Goal: Task Accomplishment & Management: Use online tool/utility

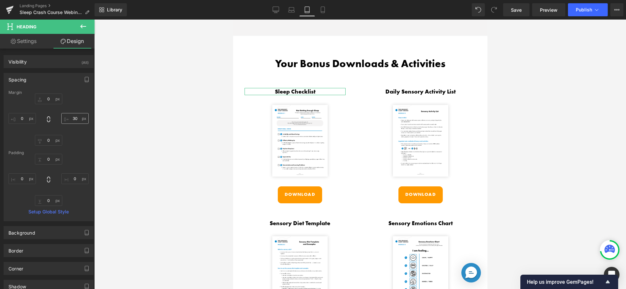
type input "0"
click at [73, 118] on input "30" at bounding box center [74, 118] width 27 height 11
type input "0"
click at [77, 100] on div "0px 0 0 0 0px 0 0 0" at bounding box center [48, 120] width 80 height 52
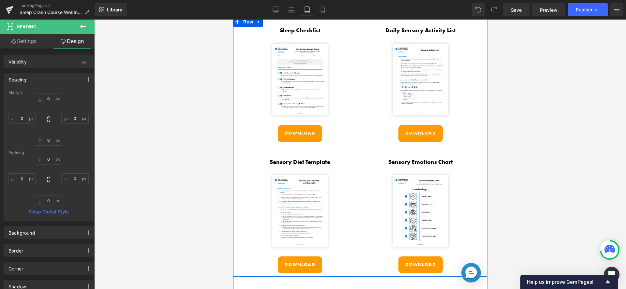
scroll to position [1143, 0]
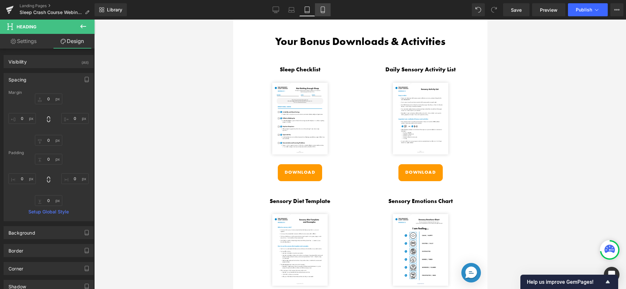
click at [320, 6] on link "Mobile" at bounding box center [323, 9] width 16 height 13
type input "0"
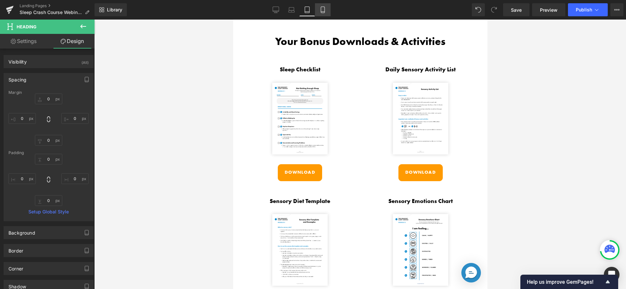
type input "0"
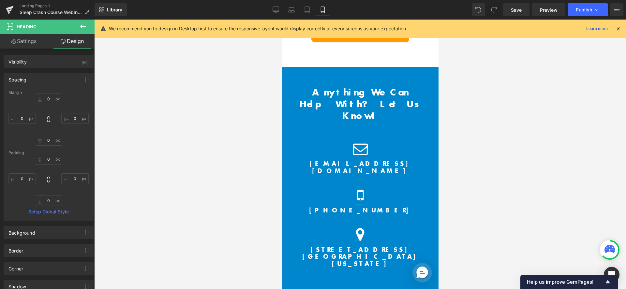
scroll to position [1985, 0]
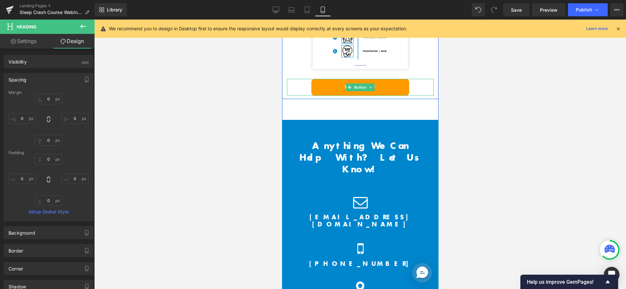
click at [378, 79] on link "Download" at bounding box center [360, 87] width 98 height 17
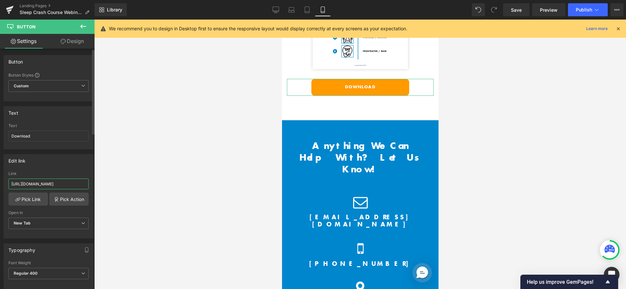
click at [45, 186] on input "https://cdn.shopify.com/s/files/1/1380/9417/files/Mod_3_Sensory_Emotions_Chart.…" at bounding box center [48, 184] width 80 height 11
drag, startPoint x: 48, startPoint y: 185, endPoint x: 84, endPoint y: 187, distance: 35.6
click at [84, 187] on input "https://cdn.shopify.com/s/files/1/1380/9417/files/Mod_3_Sensory_Emotions_Chart.…" at bounding box center [48, 184] width 80 height 11
click at [47, 164] on div "Edit link" at bounding box center [48, 161] width 89 height 12
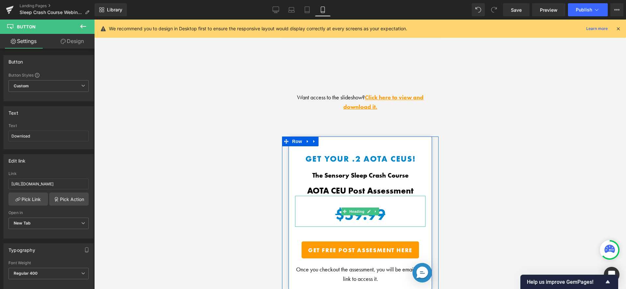
scroll to position [927, 0]
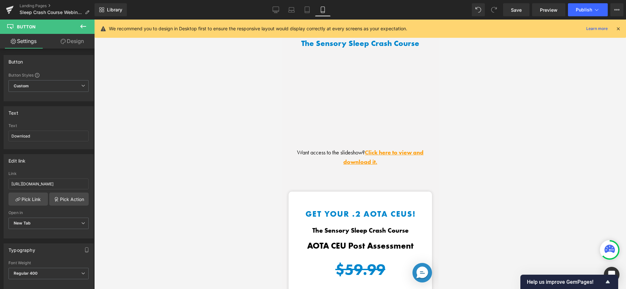
click at [390, 149] on link "Click here to view and download it." at bounding box center [383, 157] width 80 height 17
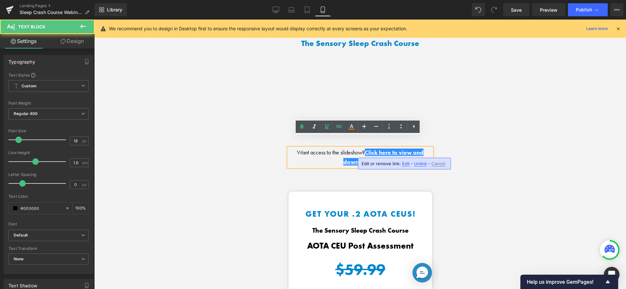
click at [408, 165] on span "Edit" at bounding box center [406, 164] width 8 height 6
type input "https://cdn.shopify.com/s/files/1/1380/9417/files/Sleep_FREEWebinar_2025_1_-com…"
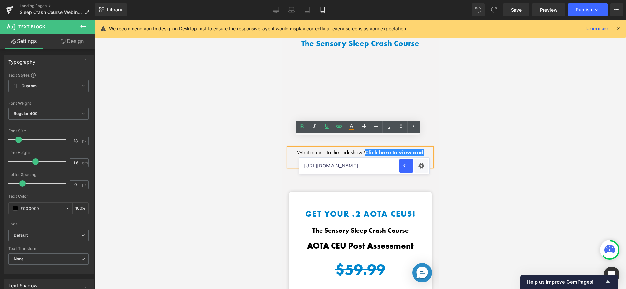
click at [357, 168] on input "https://cdn.shopify.com/s/files/1/1380/9417/files/Sleep_FREEWebinar_2025_1_-com…" at bounding box center [349, 166] width 100 height 16
drag, startPoint x: 352, startPoint y: 168, endPoint x: 348, endPoint y: 173, distance: 6.5
click at [348, 173] on input "https://cdn.shopify.com/s/files/1/1380/9417/files/Sleep_FREEWebinar_2025_1_-com…" at bounding box center [349, 166] width 100 height 16
click at [197, 160] on div at bounding box center [360, 155] width 532 height 270
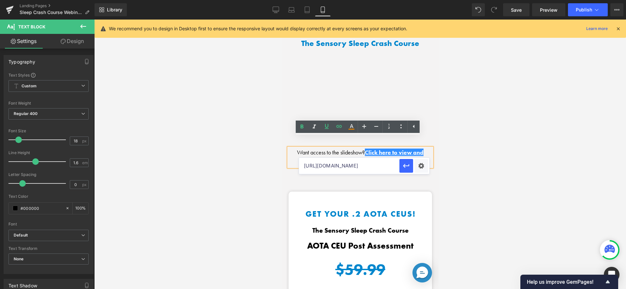
scroll to position [0, 0]
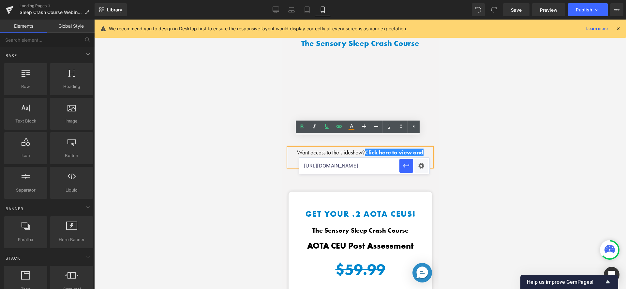
click at [262, 122] on div at bounding box center [360, 155] width 532 height 270
click at [462, 127] on div at bounding box center [360, 155] width 532 height 270
click at [385, 154] on p "Want access to the slideshow? Click here to view and download it." at bounding box center [360, 157] width 144 height 19
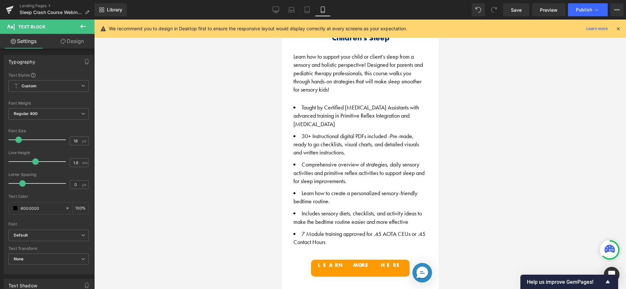
scroll to position [615, 0]
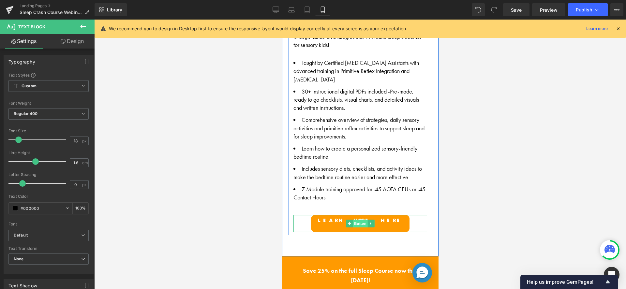
click at [358, 220] on span "Button" at bounding box center [360, 224] width 15 height 8
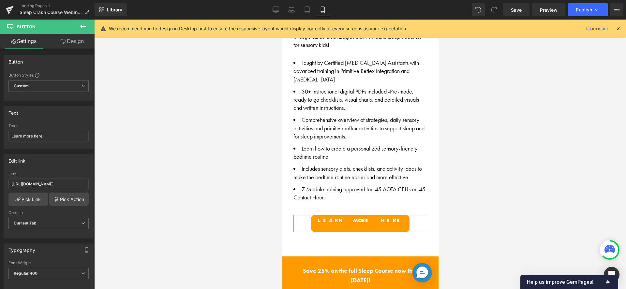
click at [83, 43] on link "Design" at bounding box center [72, 41] width 47 height 15
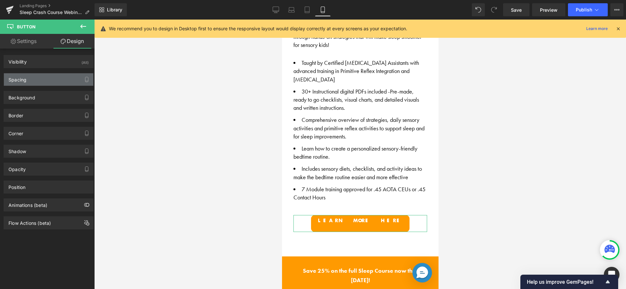
click at [51, 79] on div "Spacing" at bounding box center [48, 79] width 89 height 12
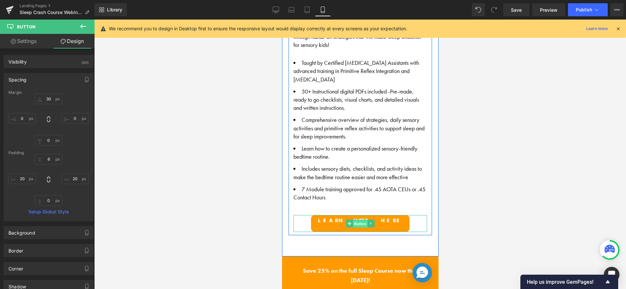
click at [353, 220] on span "Button" at bounding box center [360, 224] width 15 height 8
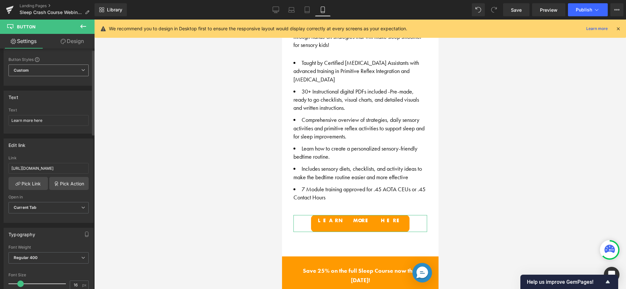
scroll to position [0, 0]
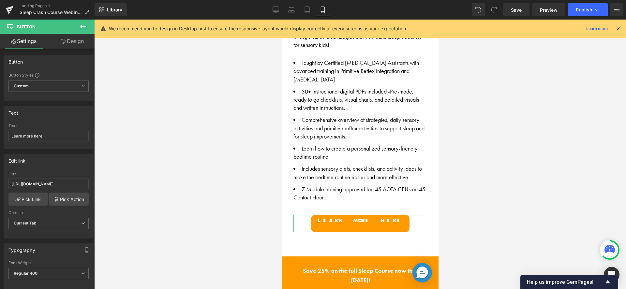
click at [67, 46] on link "Design" at bounding box center [72, 41] width 47 height 15
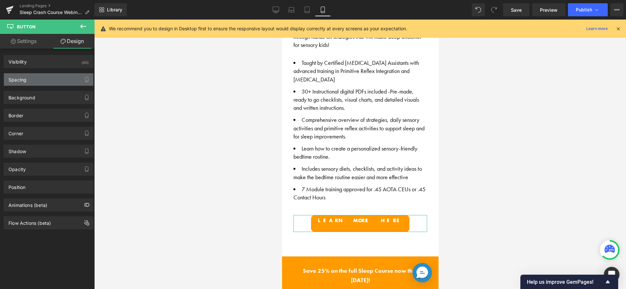
click at [42, 82] on div "Spacing" at bounding box center [48, 79] width 89 height 12
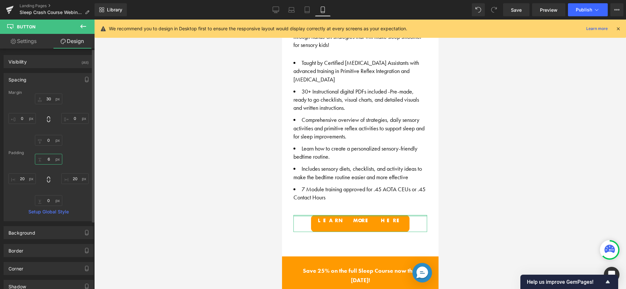
click at [49, 160] on input "6" at bounding box center [48, 159] width 27 height 11
type input "15"
click at [83, 151] on div "Padding" at bounding box center [48, 153] width 80 height 5
click at [50, 95] on input "30" at bounding box center [48, 99] width 27 height 11
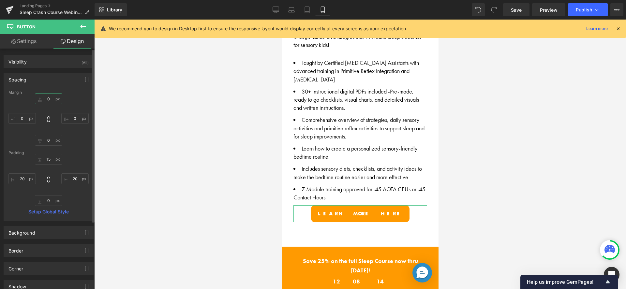
type input "30"
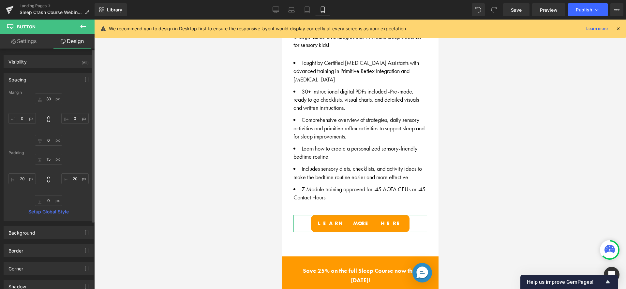
click at [80, 98] on div "30 30 0px 0 0px 0 0px 0" at bounding box center [48, 120] width 80 height 52
click at [49, 158] on input "15" at bounding box center [48, 159] width 27 height 11
type input "15"
click at [104, 161] on div at bounding box center [360, 155] width 532 height 270
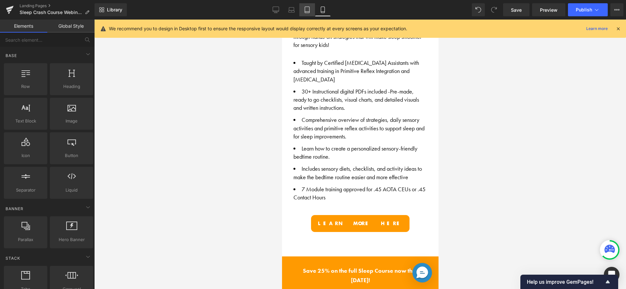
click at [305, 15] on link "Tablet" at bounding box center [307, 9] width 16 height 13
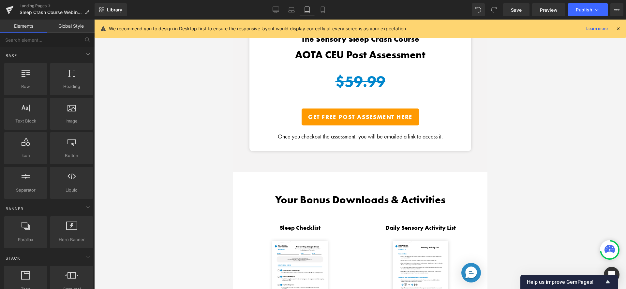
scroll to position [554, 0]
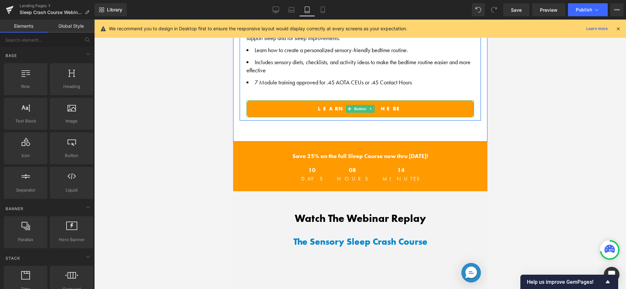
click at [263, 103] on link "Learn more here" at bounding box center [360, 108] width 228 height 17
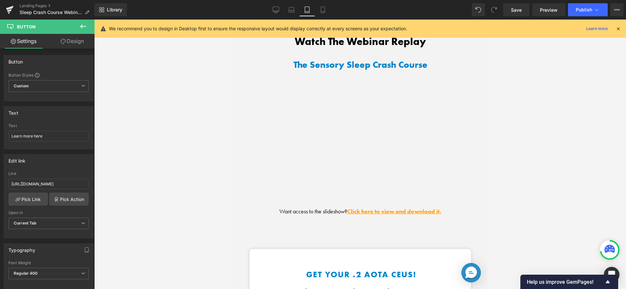
scroll to position [862, 0]
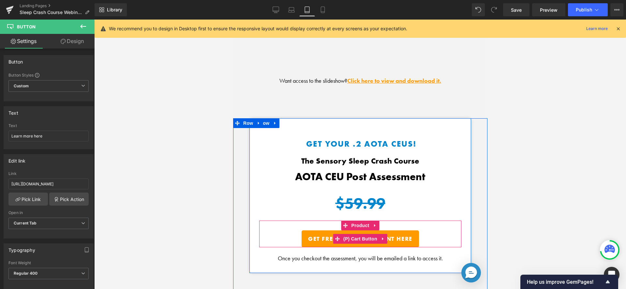
click at [310, 231] on button "Get FREE Post Assesment Here" at bounding box center [359, 239] width 117 height 17
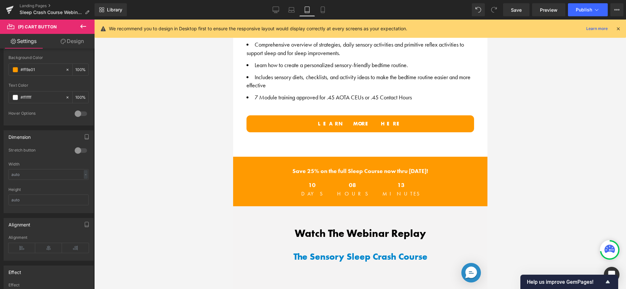
scroll to position [531, 0]
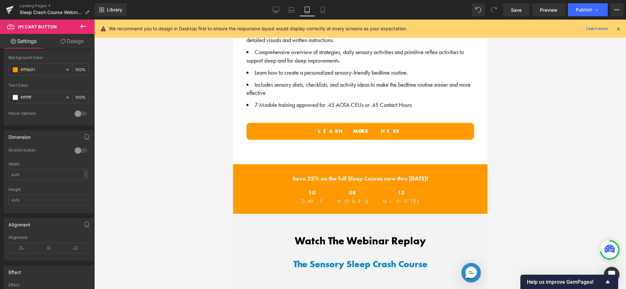
click at [304, 129] on link "Learn more here" at bounding box center [360, 131] width 228 height 17
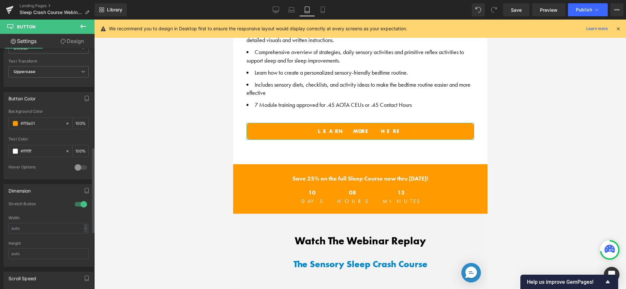
scroll to position [278, 0]
click at [77, 201] on div at bounding box center [81, 202] width 16 height 10
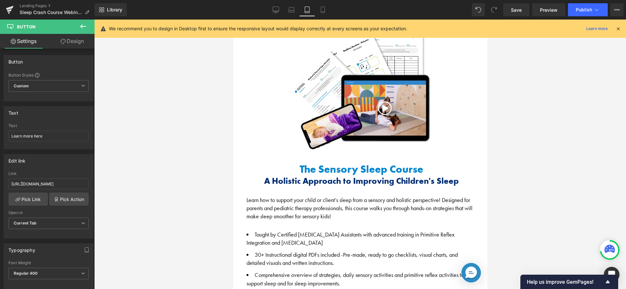
scroll to position [76, 0]
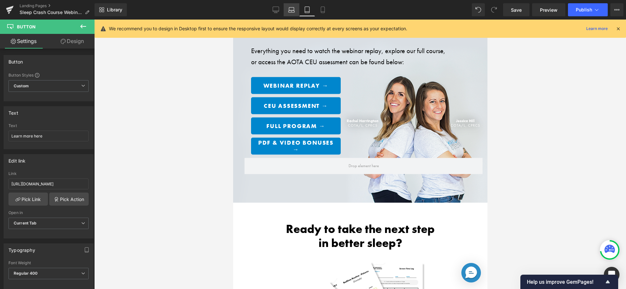
click at [286, 9] on link "Laptop" at bounding box center [292, 9] width 16 height 13
type input "100"
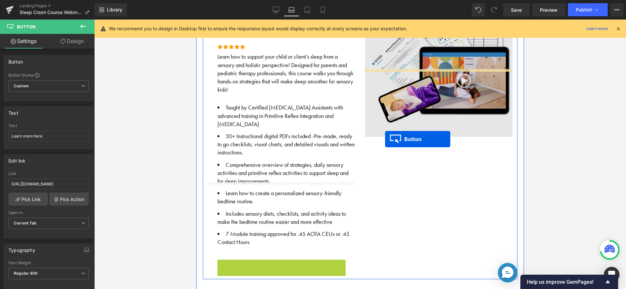
scroll to position [322, 0]
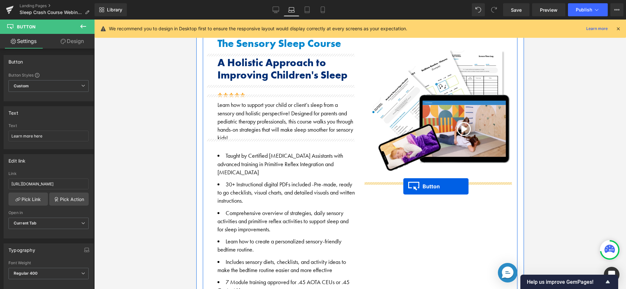
drag, startPoint x: 270, startPoint y: 198, endPoint x: 404, endPoint y: 187, distance: 133.6
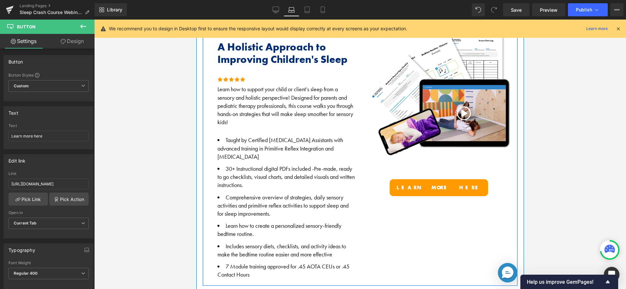
scroll to position [338, 0]
click at [279, 180] on li "30+ Instructional digital PDFs included - Pre-made, ready to go checklists, vis…" at bounding box center [287, 176] width 138 height 25
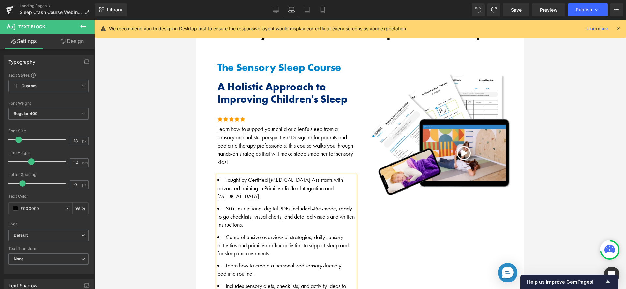
scroll to position [220, 0]
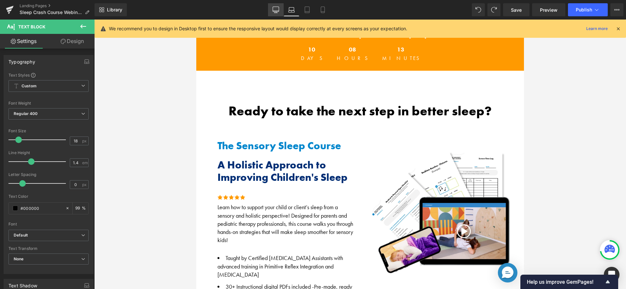
click at [282, 12] on link "Desktop" at bounding box center [276, 9] width 16 height 13
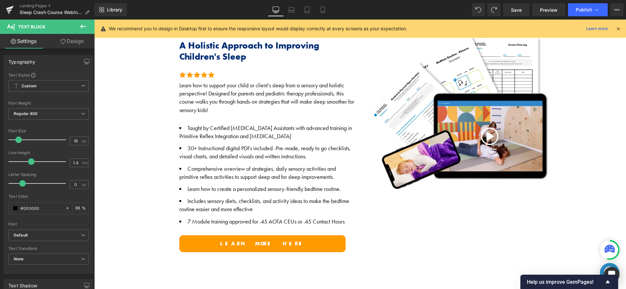
scroll to position [462, 0]
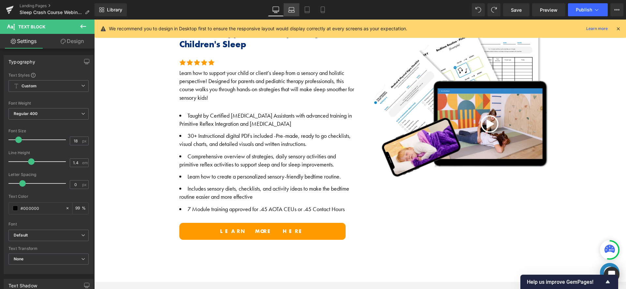
click at [293, 5] on link "Laptop" at bounding box center [292, 9] width 16 height 13
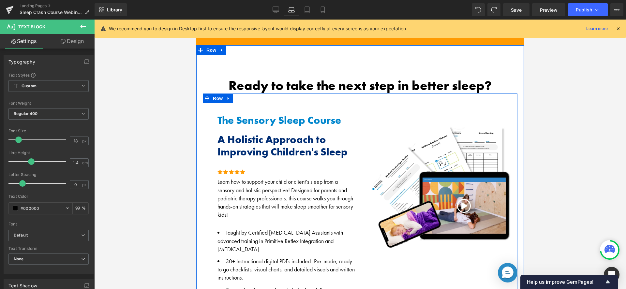
scroll to position [222, 0]
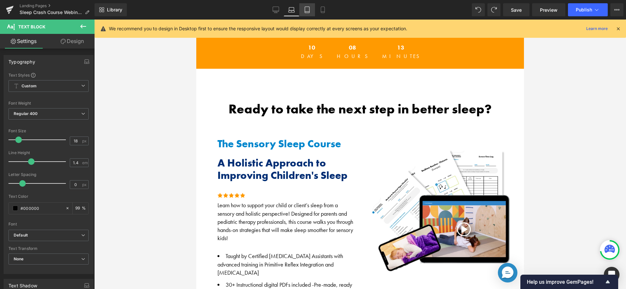
click at [305, 13] on link "Tablet" at bounding box center [307, 9] width 16 height 13
type input "99"
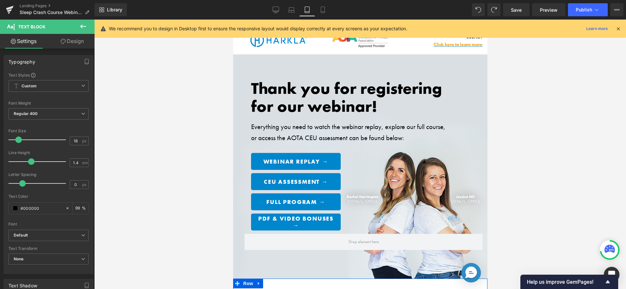
scroll to position [0, 0]
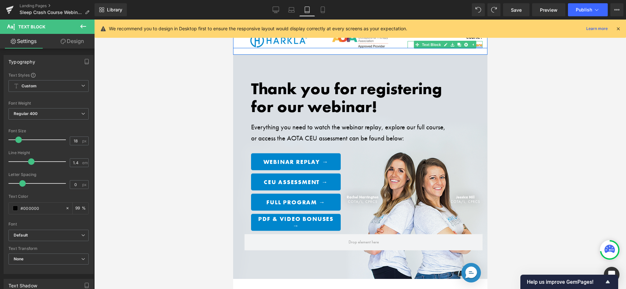
click at [476, 43] on link "Click here to learn more" at bounding box center [458, 45] width 49 height 6
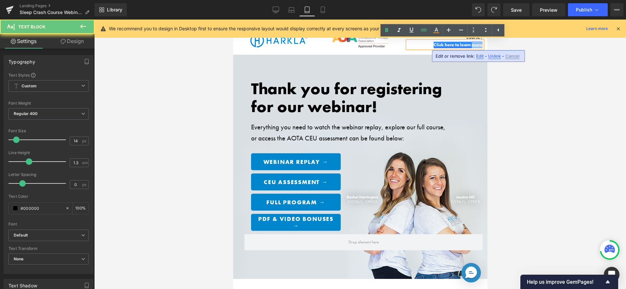
click at [476, 43] on link "Click here to learn more" at bounding box center [458, 45] width 49 height 6
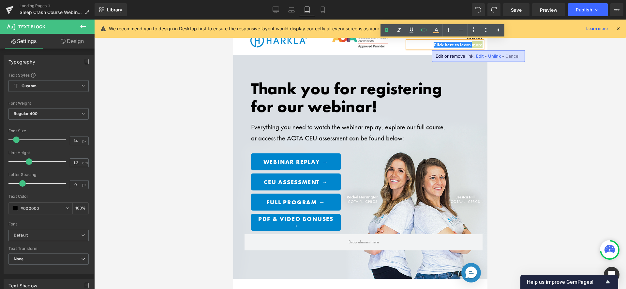
click at [479, 54] on span "Edit" at bounding box center [480, 57] width 8 height 6
type input "https://harkla.co/discount/SC_WEBINAR_25?redirect=/products/sensory-sleep-course"
click at [507, 72] on div at bounding box center [360, 155] width 532 height 270
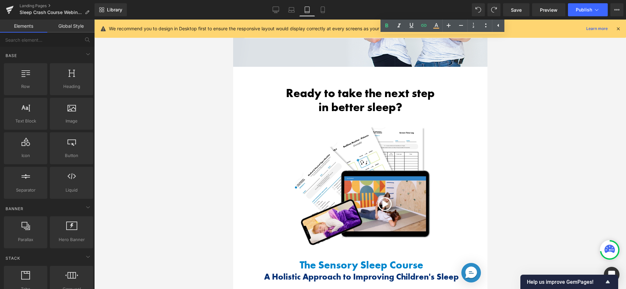
scroll to position [326, 0]
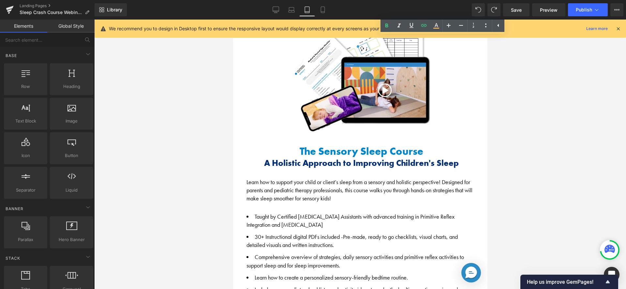
click at [464, 135] on link at bounding box center [359, 73] width 241 height 145
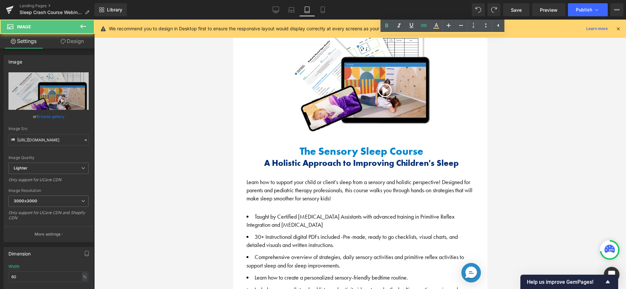
click at [618, 28] on icon at bounding box center [619, 29] width 6 height 6
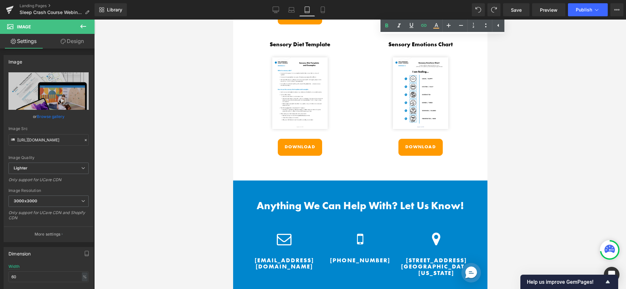
scroll to position [1294, 0]
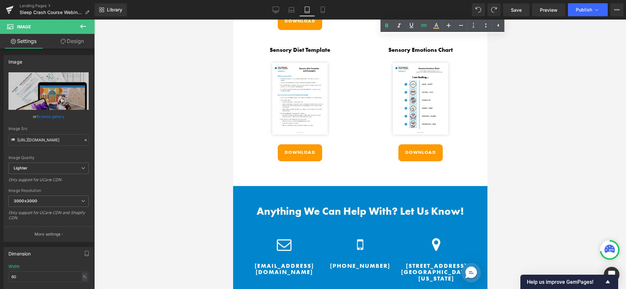
click at [402, 154] on link "Download" at bounding box center [420, 153] width 44 height 17
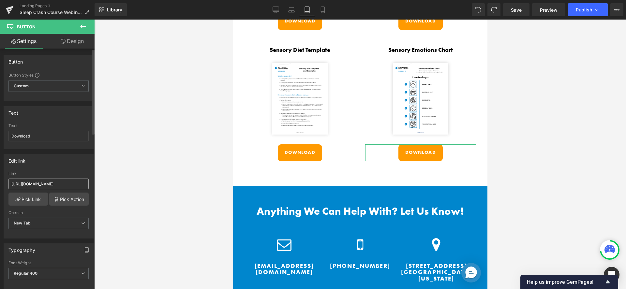
click at [74, 185] on input "https://cdn.shopify.com/s/files/1/1380/9417/files/Mod_3_Sensory_Emotions_Chart.…" at bounding box center [48, 184] width 80 height 11
drag, startPoint x: 63, startPoint y: 184, endPoint x: 74, endPoint y: 185, distance: 10.8
click at [74, 185] on input "https://cdn.shopify.com/s/files/1/1380/9417/files/Mod_3_Sensory_Emotions_Chart.…" at bounding box center [48, 184] width 80 height 11
click at [79, 167] on div "Edit link https://cdn.shopify.com/s/files/1/1380/9417/files/Mod_3_Sensory_Emoti…" at bounding box center [49, 196] width 90 height 84
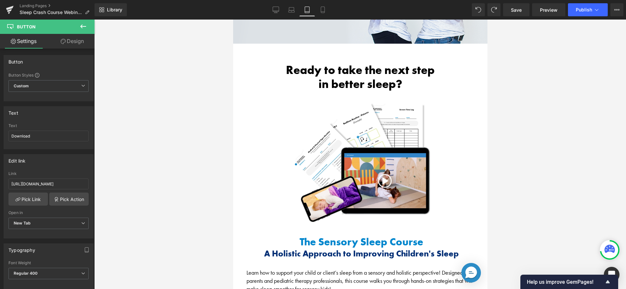
scroll to position [0, 0]
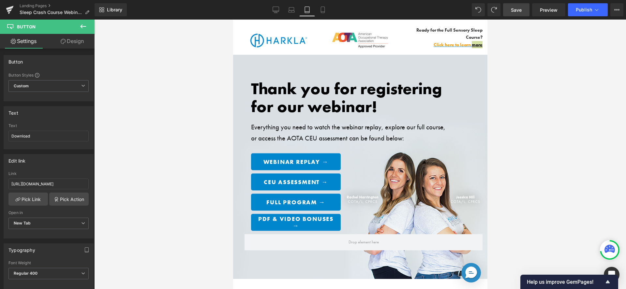
click at [519, 10] on span "Save" at bounding box center [516, 10] width 11 height 7
click at [596, 9] on icon at bounding box center [597, 10] width 4 height 2
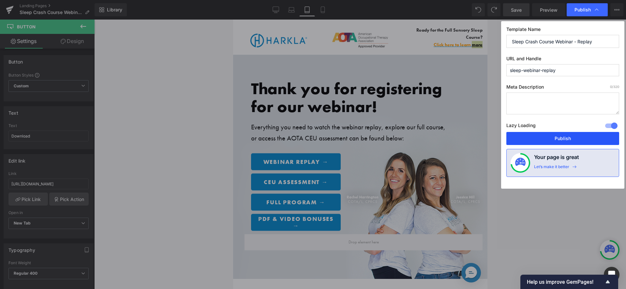
click at [568, 142] on button "Publish" at bounding box center [563, 138] width 113 height 13
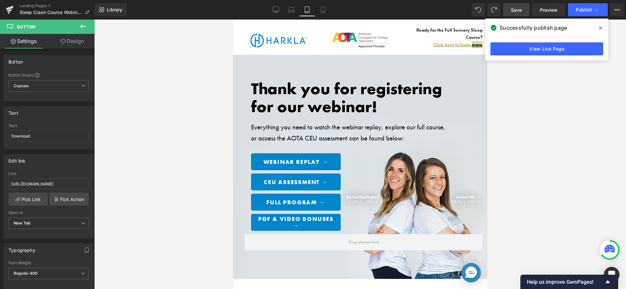
click at [603, 25] on span at bounding box center [601, 28] width 10 height 10
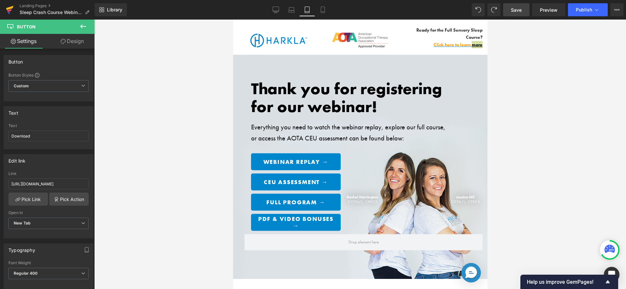
click at [8, 11] on icon at bounding box center [9, 10] width 5 height 3
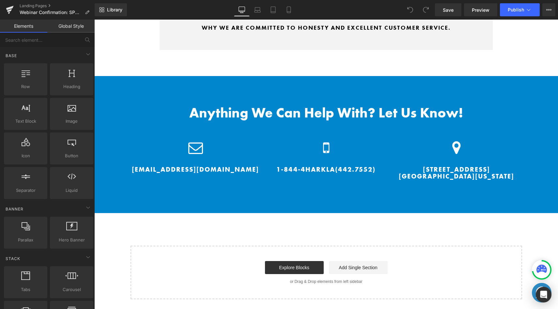
scroll to position [2319, 0]
